Goal: Complete application form

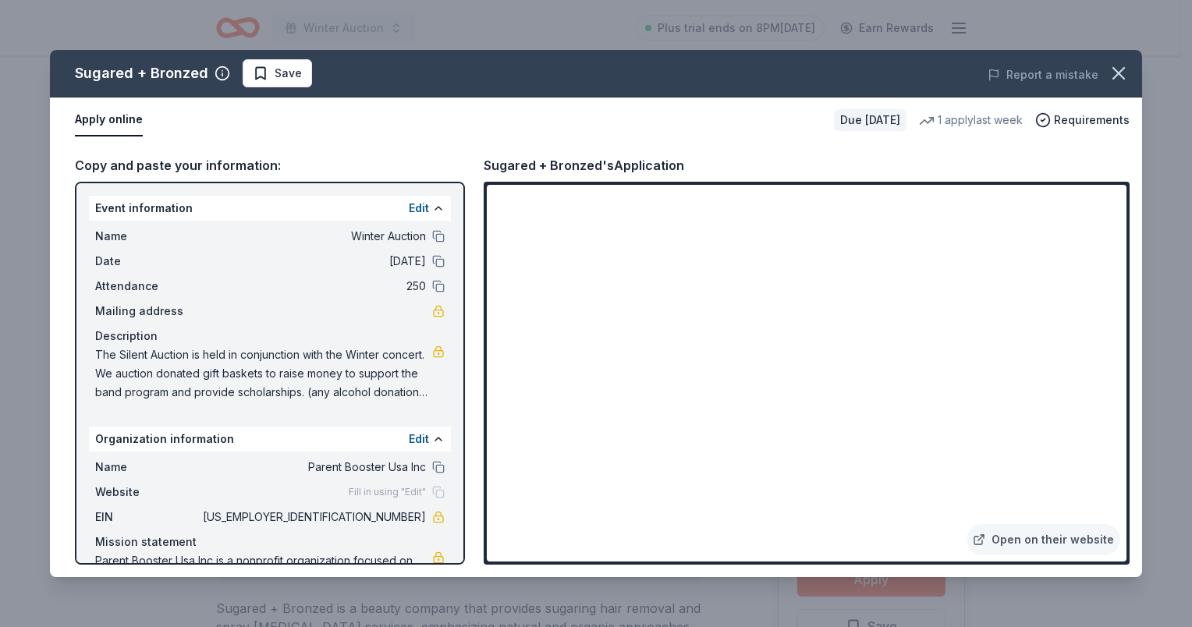
drag, startPoint x: 274, startPoint y: 61, endPoint x: 343, endPoint y: 87, distance: 73.6
click at [275, 60] on button "Save" at bounding box center [277, 73] width 69 height 28
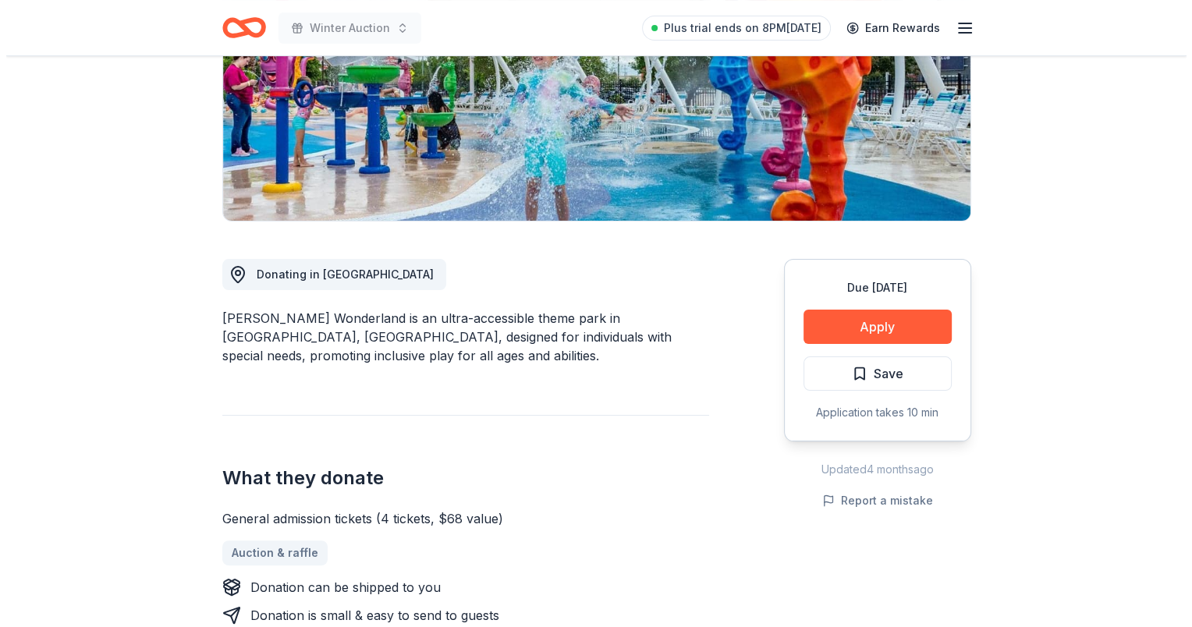
scroll to position [390, 0]
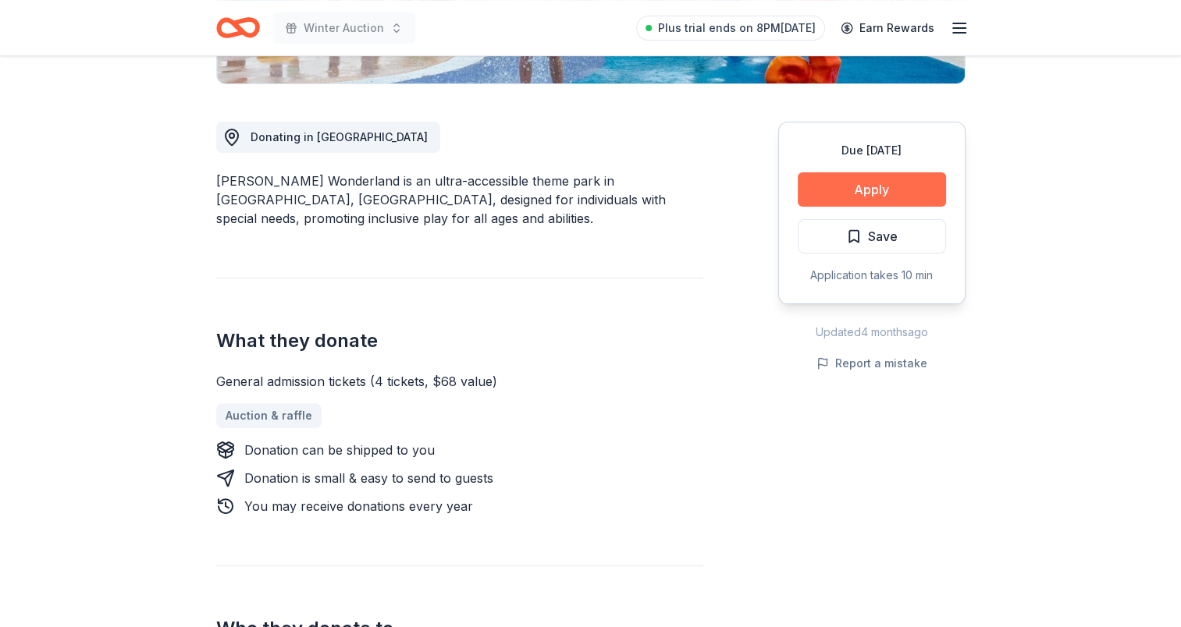
click at [868, 191] on button "Apply" at bounding box center [871, 189] width 148 height 34
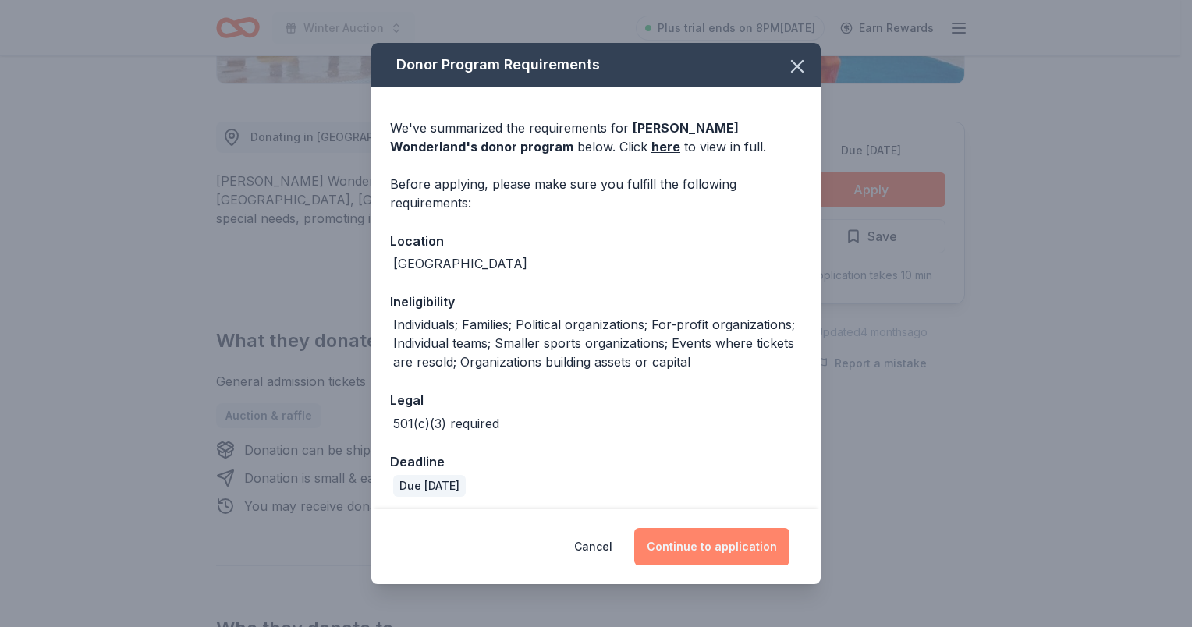
click at [716, 552] on button "Continue to application" at bounding box center [711, 546] width 155 height 37
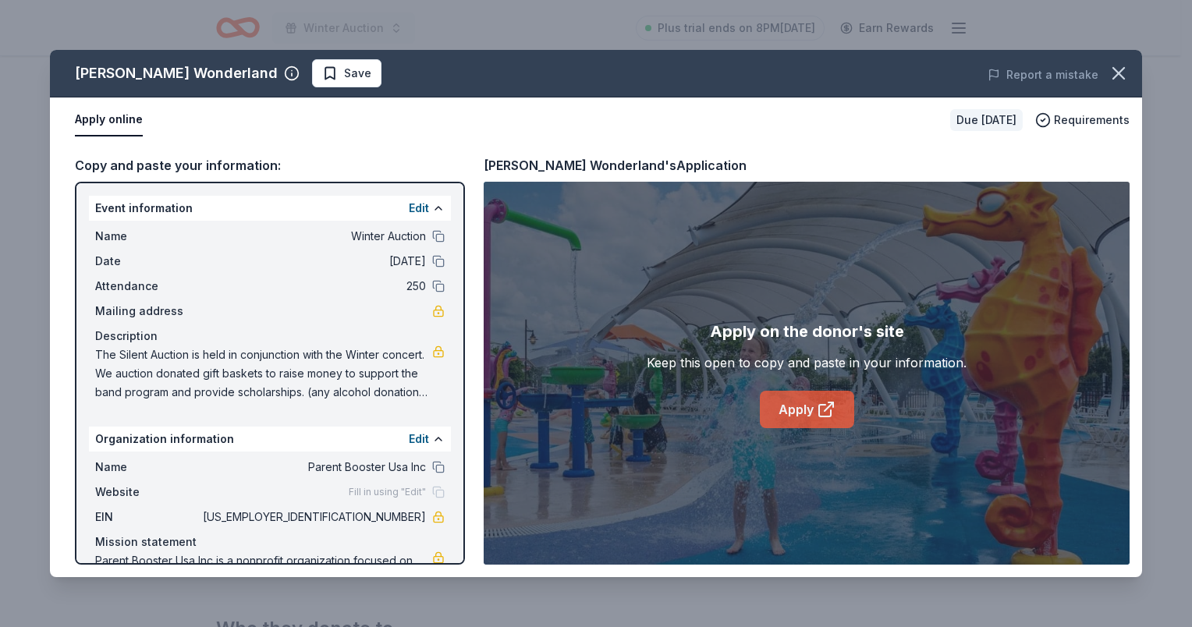
click at [787, 406] on link "Apply" at bounding box center [807, 409] width 94 height 37
click at [322, 73] on span "Save" at bounding box center [346, 73] width 49 height 19
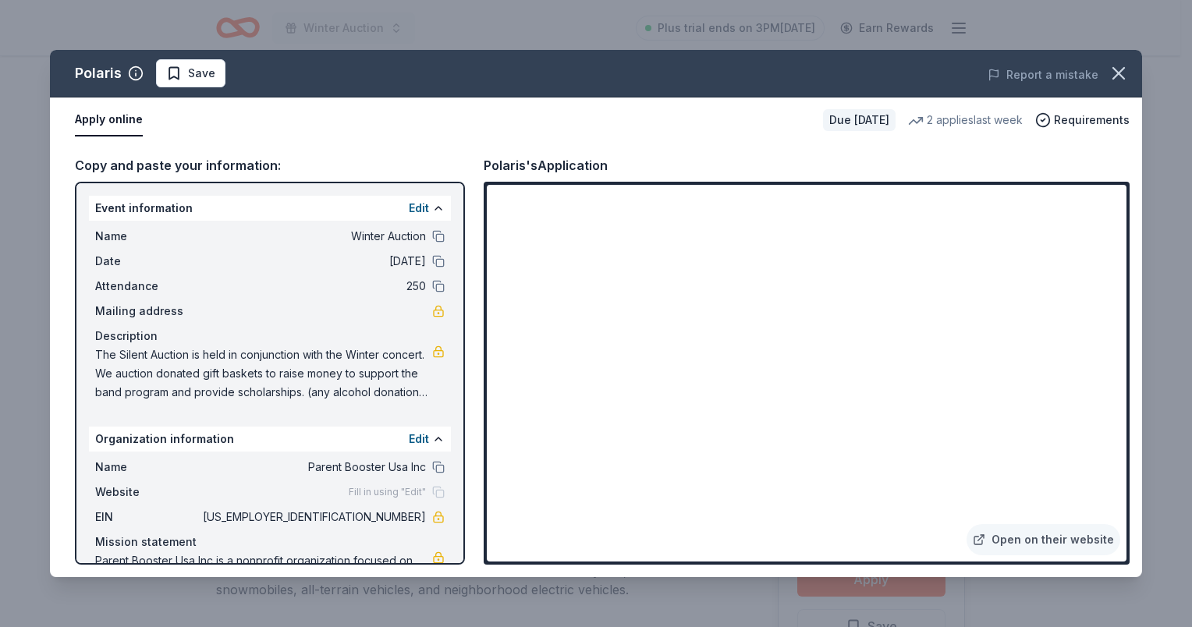
scroll to position [390, 0]
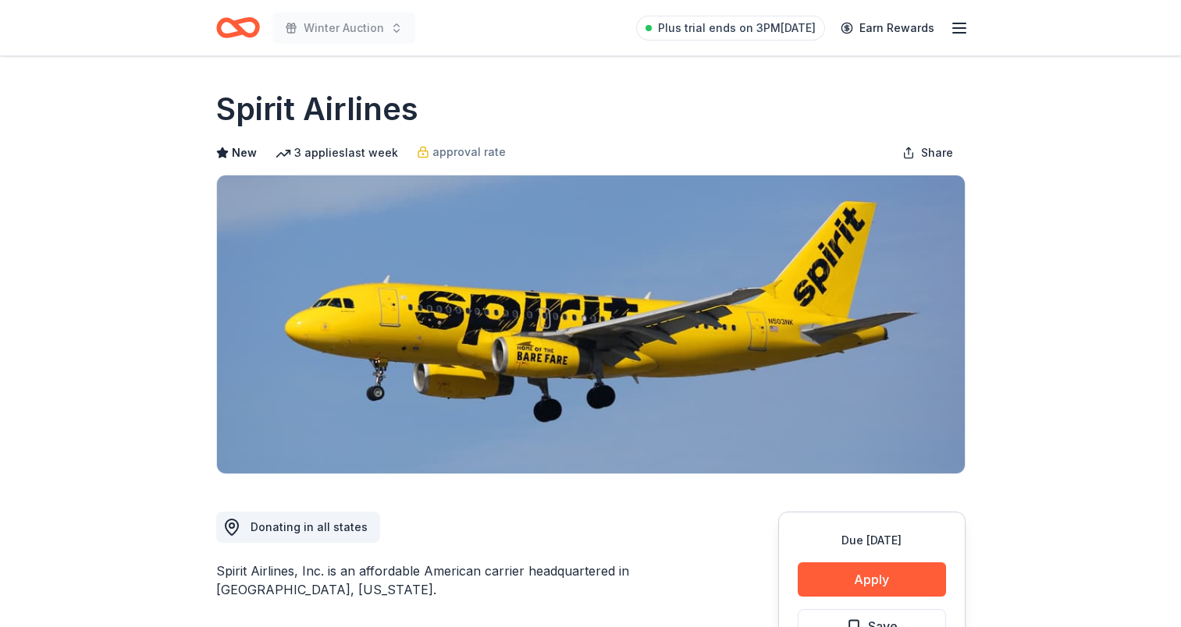
scroll to position [234, 0]
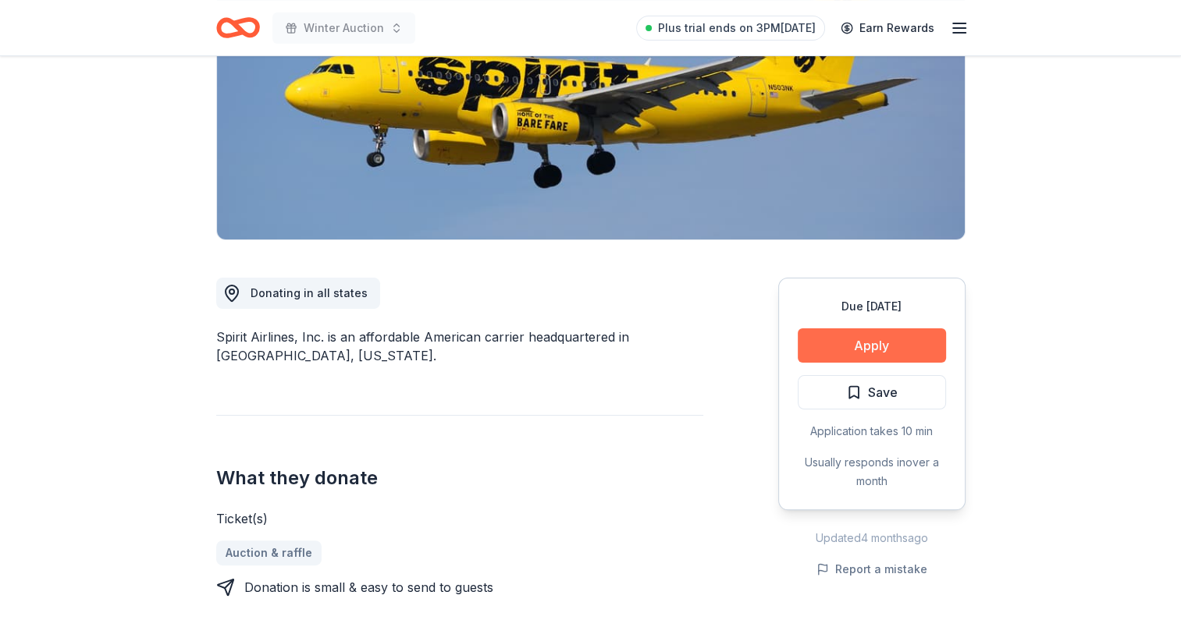
click at [883, 346] on button "Apply" at bounding box center [871, 346] width 148 height 34
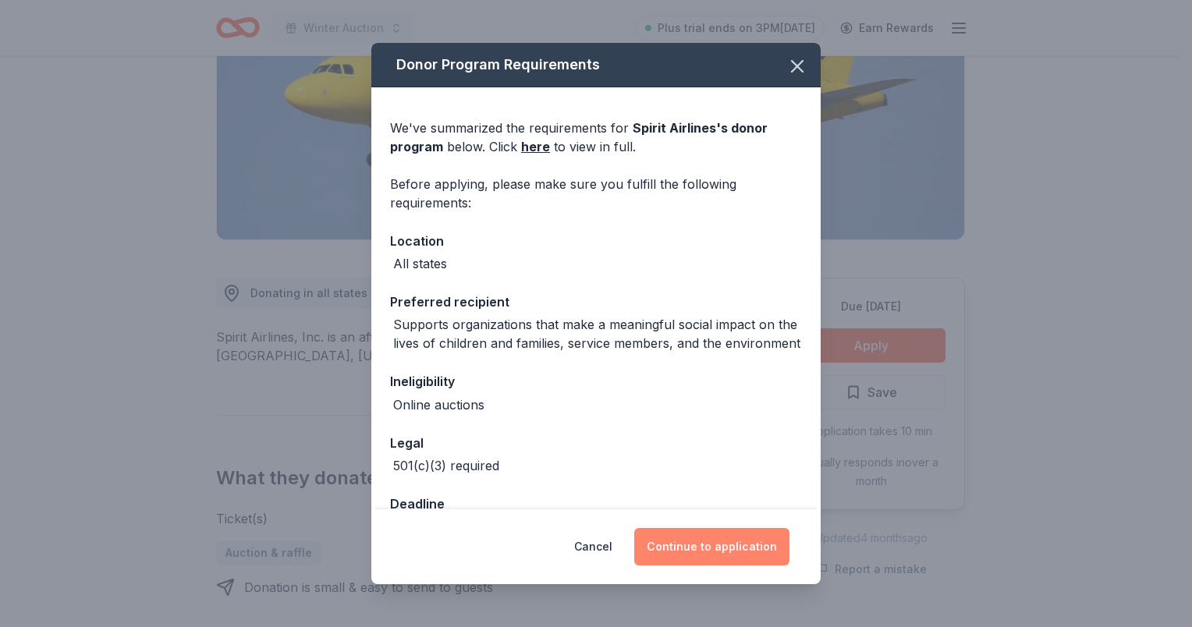
click at [693, 552] on button "Continue to application" at bounding box center [711, 546] width 155 height 37
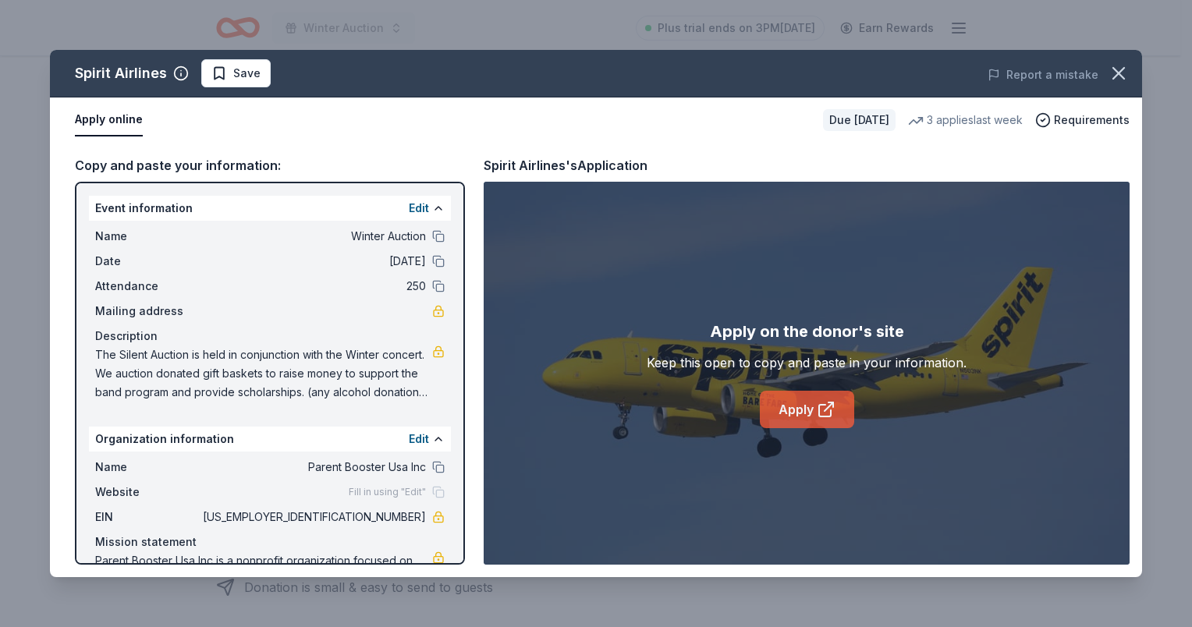
click at [824, 419] on link "Apply" at bounding box center [807, 409] width 94 height 37
click at [240, 75] on span "Save" at bounding box center [246, 73] width 27 height 19
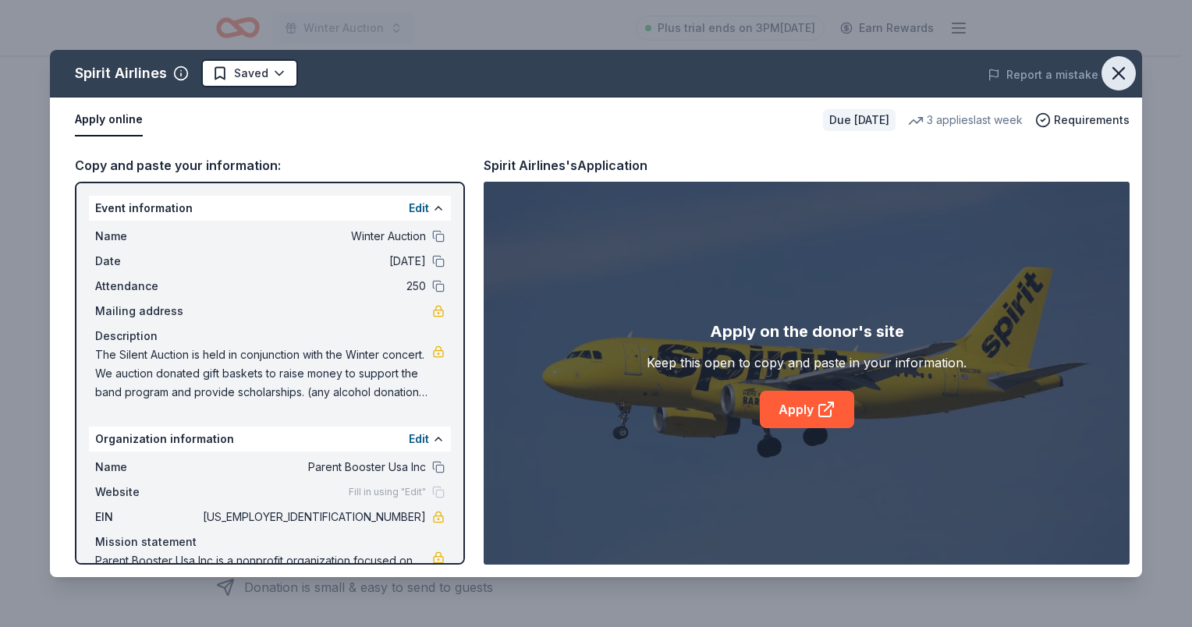
click at [1128, 69] on icon "button" at bounding box center [1119, 73] width 22 height 22
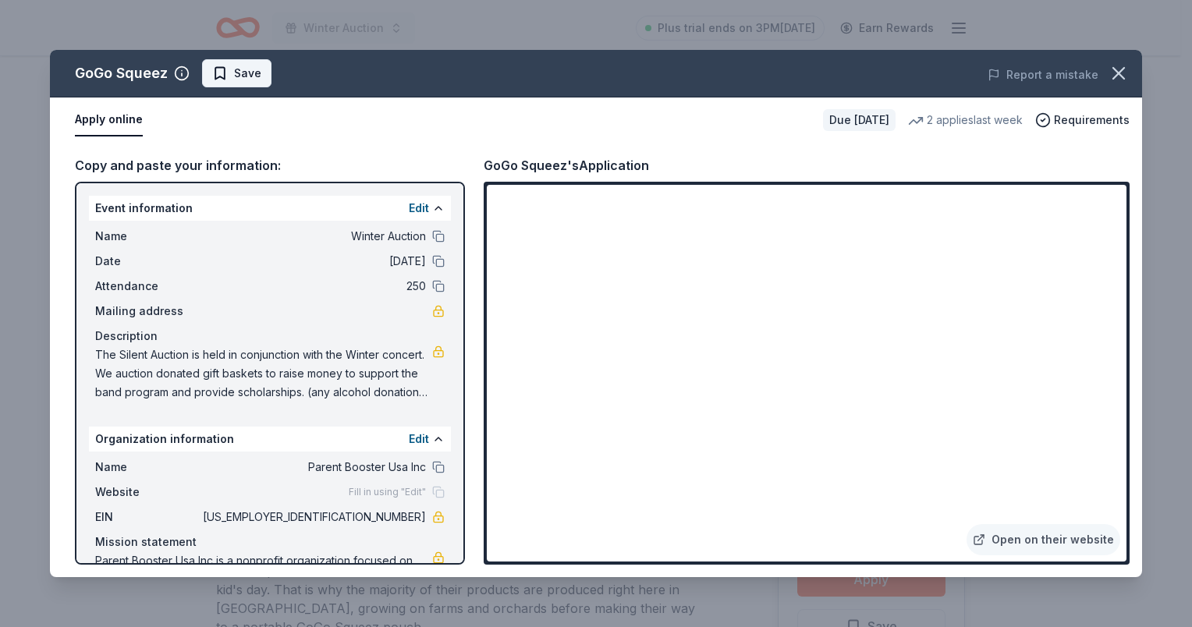
scroll to position [312, 0]
click at [219, 72] on span "Save" at bounding box center [236, 73] width 49 height 19
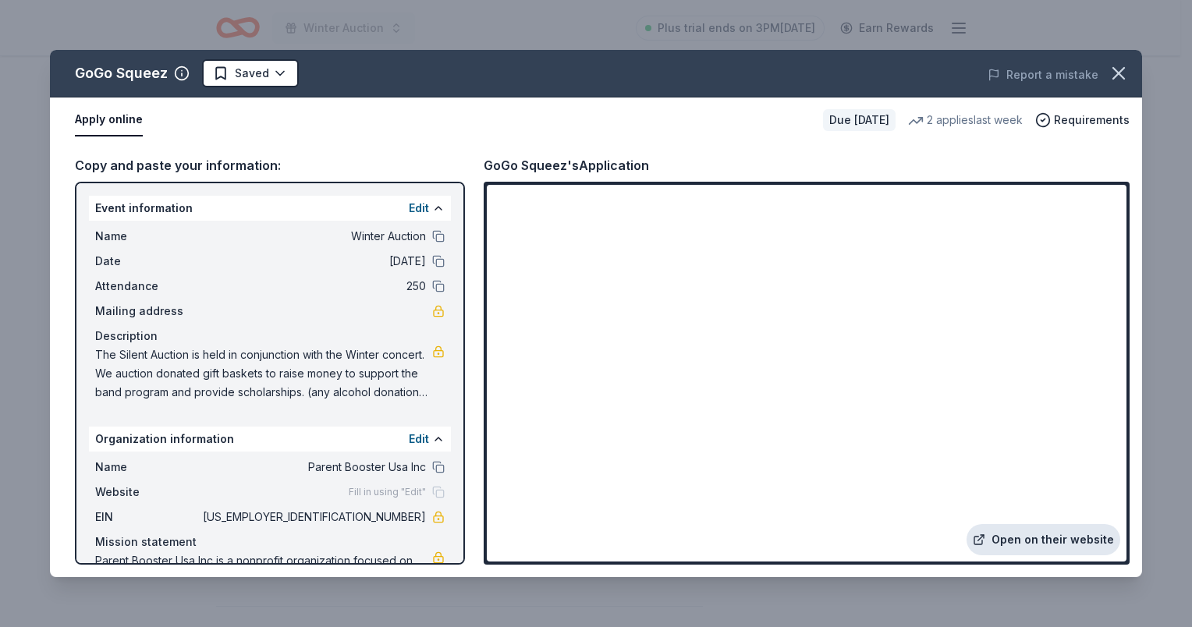
click at [1049, 537] on link "Open on their website" at bounding box center [1044, 539] width 154 height 31
